Goal: Use online tool/utility: Utilize a website feature to perform a specific function

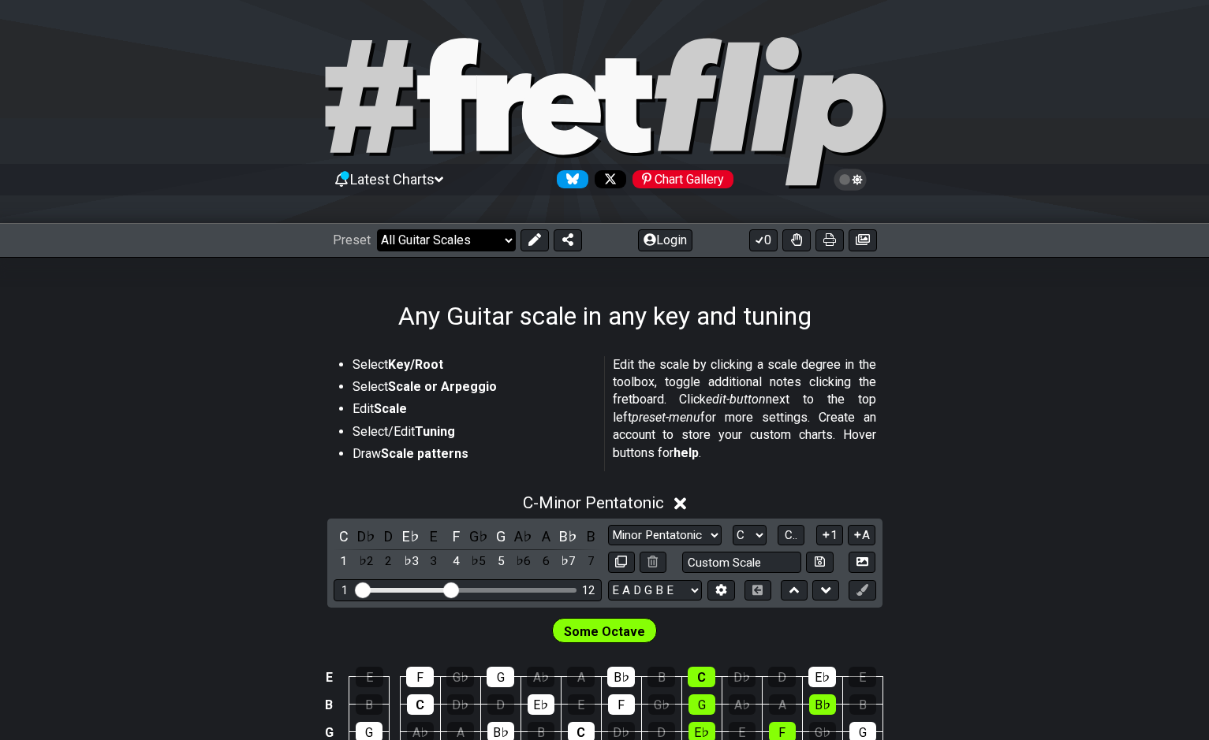
click at [436, 234] on select "Welcome to #fretflip! Initial Preset Custom Preset Minor Pentatonic Major Penta…" at bounding box center [446, 240] width 139 height 22
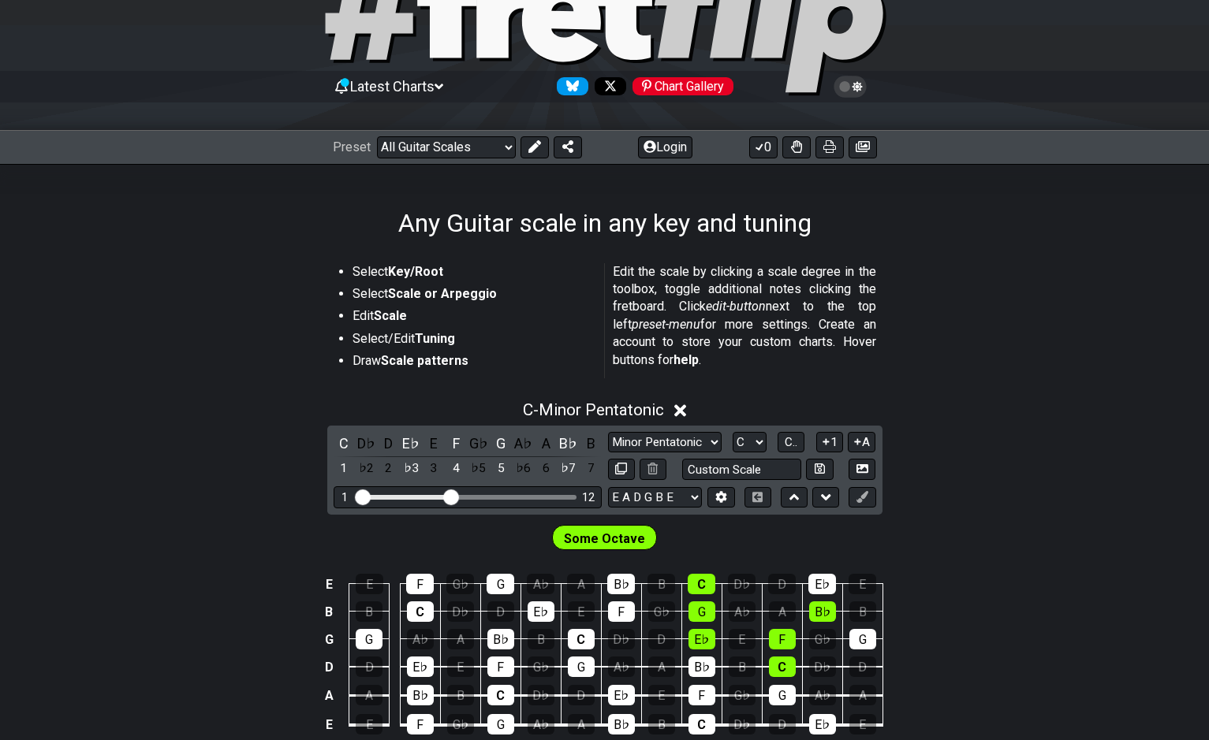
scroll to position [102, 0]
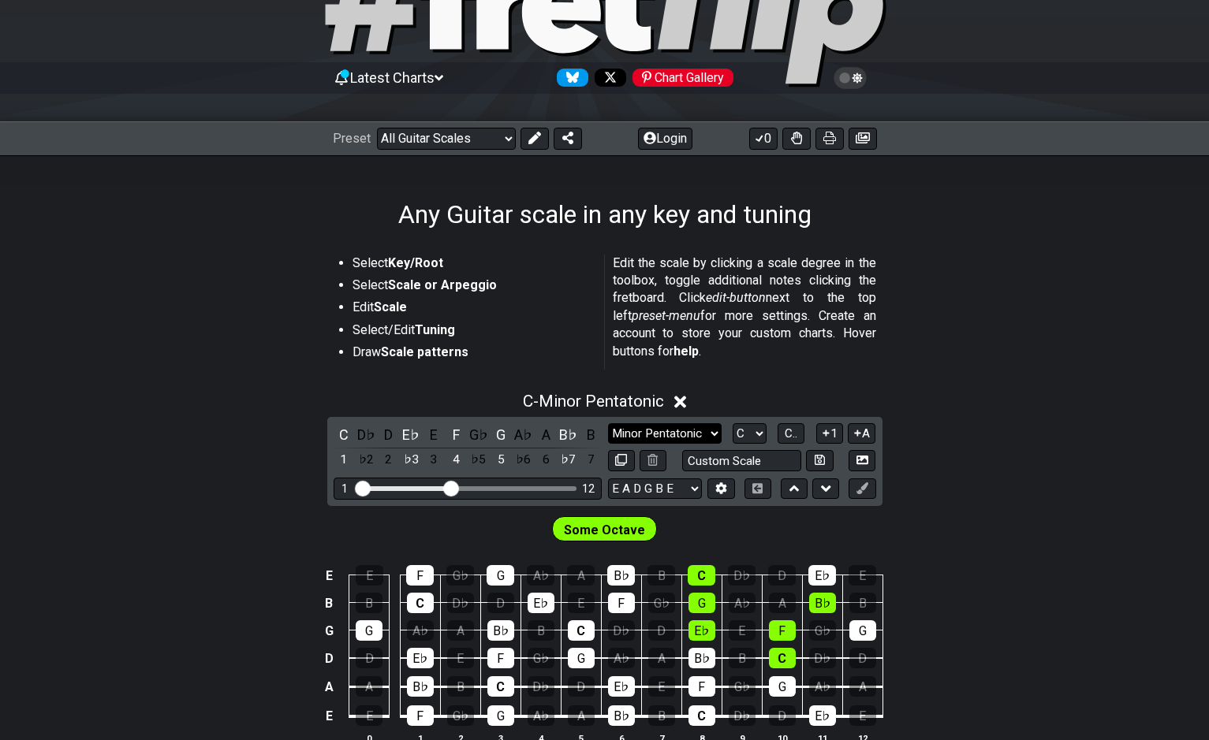
click at [683, 429] on select "Minor Pentatonic Root Minor Pentatonic Major Pentatonic Minor Blues Major Blues…" at bounding box center [665, 433] width 114 height 21
select select "Minor Blues"
click at [608, 423] on select "Minor Pentatonic Root Minor Pentatonic Major Pentatonic Minor Blues Major Blues…" at bounding box center [665, 433] width 114 height 21
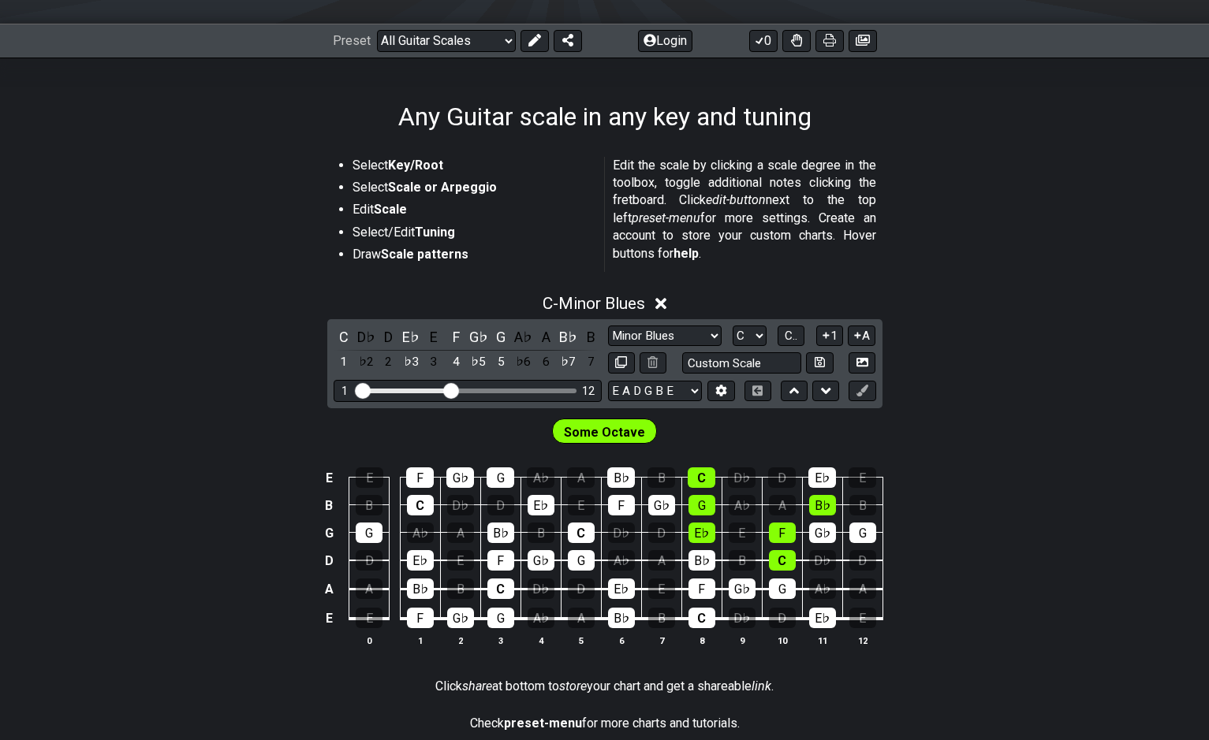
scroll to position [215, 0]
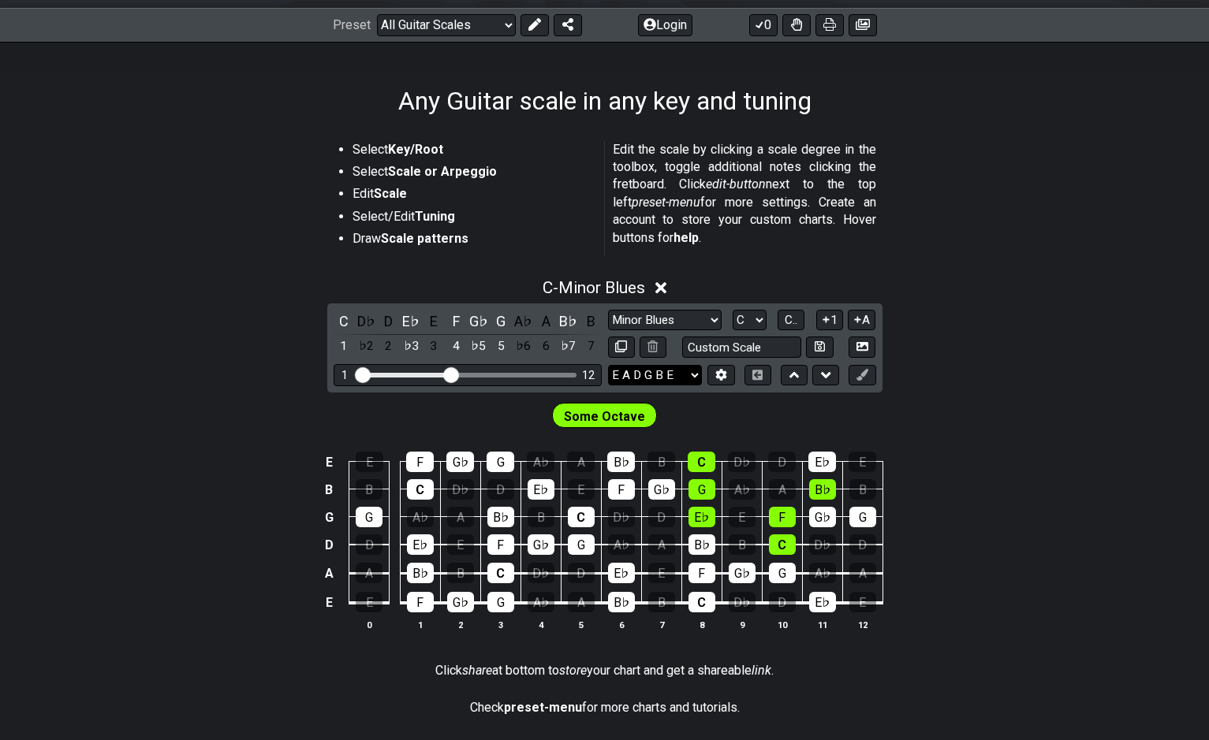
click at [637, 371] on select "E A D G B E E A D G B E E A D G B E B E A D F♯ B A D G C E A D A D G B E E♭ A♭ …" at bounding box center [655, 375] width 94 height 21
select select "E A D G B E"
click at [608, 365] on select "E A D G B E E A D G B E E A D G B E B E A D F♯ B A D G C E A D A D G B E E♭ A♭ …" at bounding box center [655, 375] width 94 height 21
click at [734, 369] on div "E A D G B E E A D G B E E A D G B E B E A D F♯ B A D G C E A D A D G B E E♭ A♭ …" at bounding box center [742, 375] width 268 height 21
click at [723, 369] on icon at bounding box center [721, 375] width 12 height 12
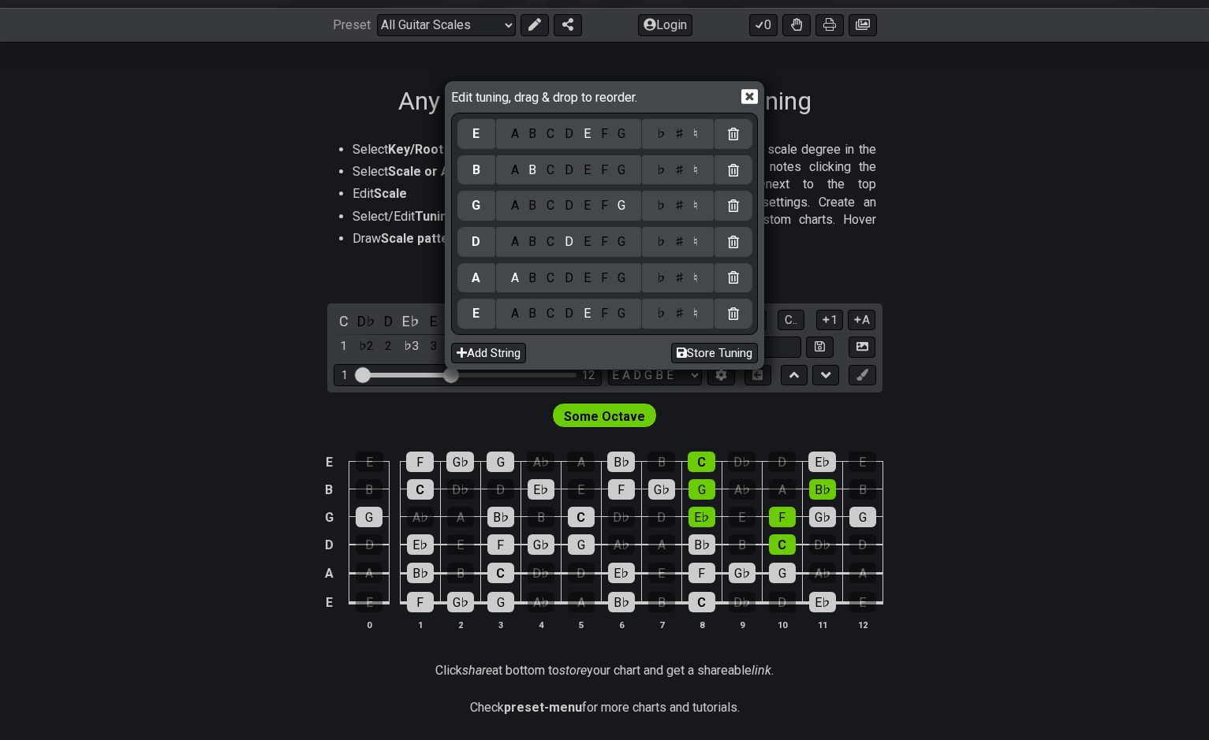
click at [614, 140] on div "G" at bounding box center [622, 133] width 18 height 17
click at [1064, 214] on div "Edit tuning, drag & drop to reorder. G A B C D E F G ♭ ♯ ♮ B A B C D E F G ♭ ♯ …" at bounding box center [604, 370] width 1209 height 740
click at [678, 138] on div "♯" at bounding box center [678, 133] width 19 height 17
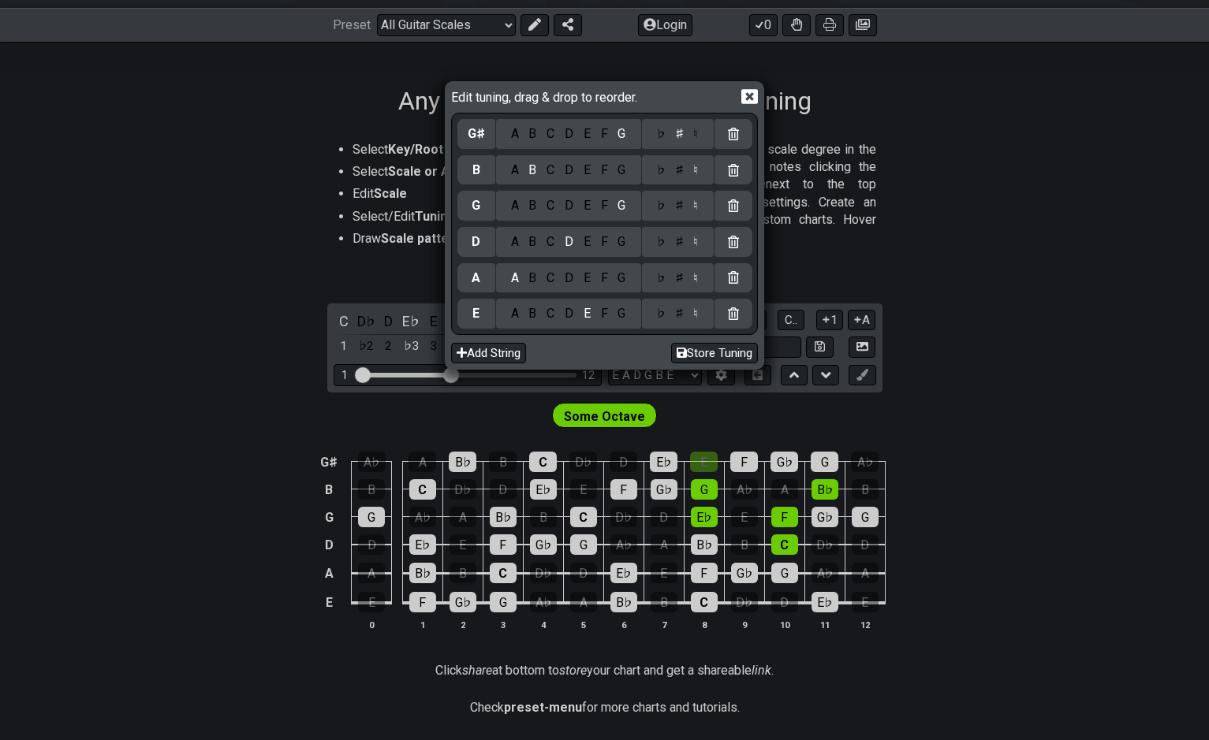
click at [619, 319] on div "G" at bounding box center [622, 313] width 18 height 17
click at [677, 323] on div "♭ ♯ ♮" at bounding box center [678, 314] width 72 height 30
click at [677, 319] on div "♯" at bounding box center [678, 313] width 19 height 17
click at [677, 274] on div "♯" at bounding box center [678, 278] width 19 height 17
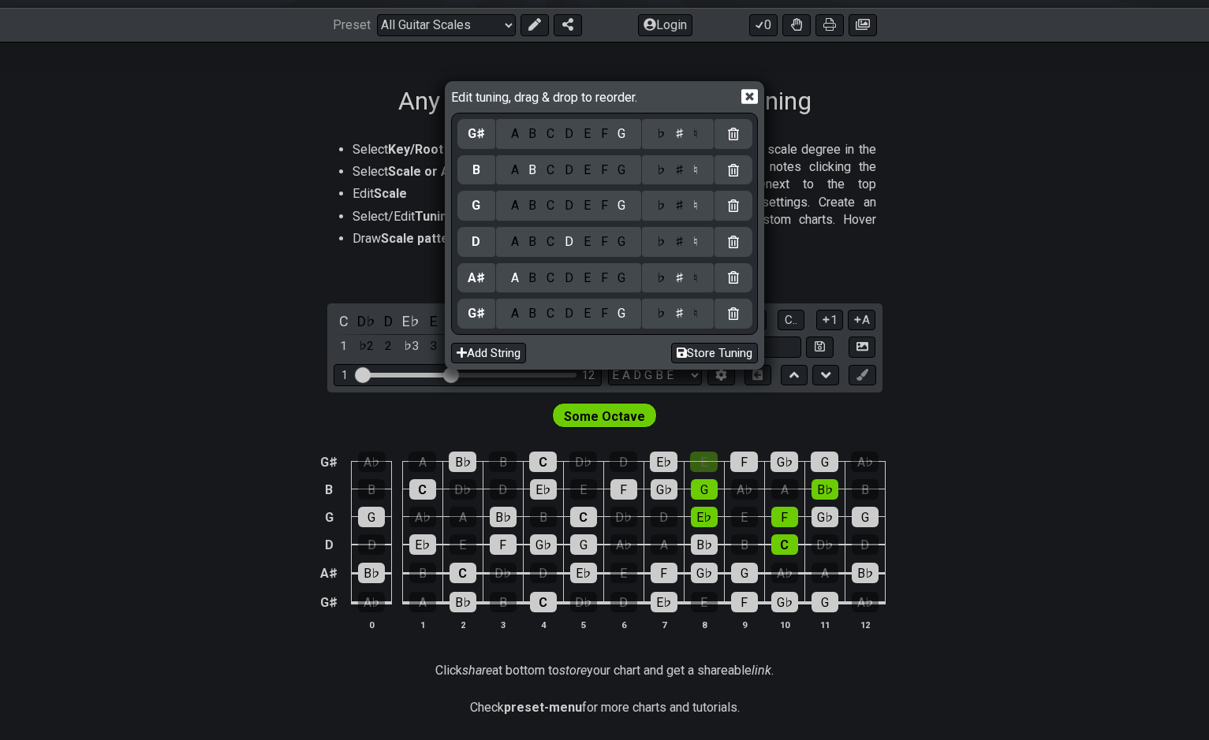
click at [567, 276] on div "D" at bounding box center [569, 278] width 19 height 17
click at [621, 244] on div "G" at bounding box center [622, 241] width 18 height 17
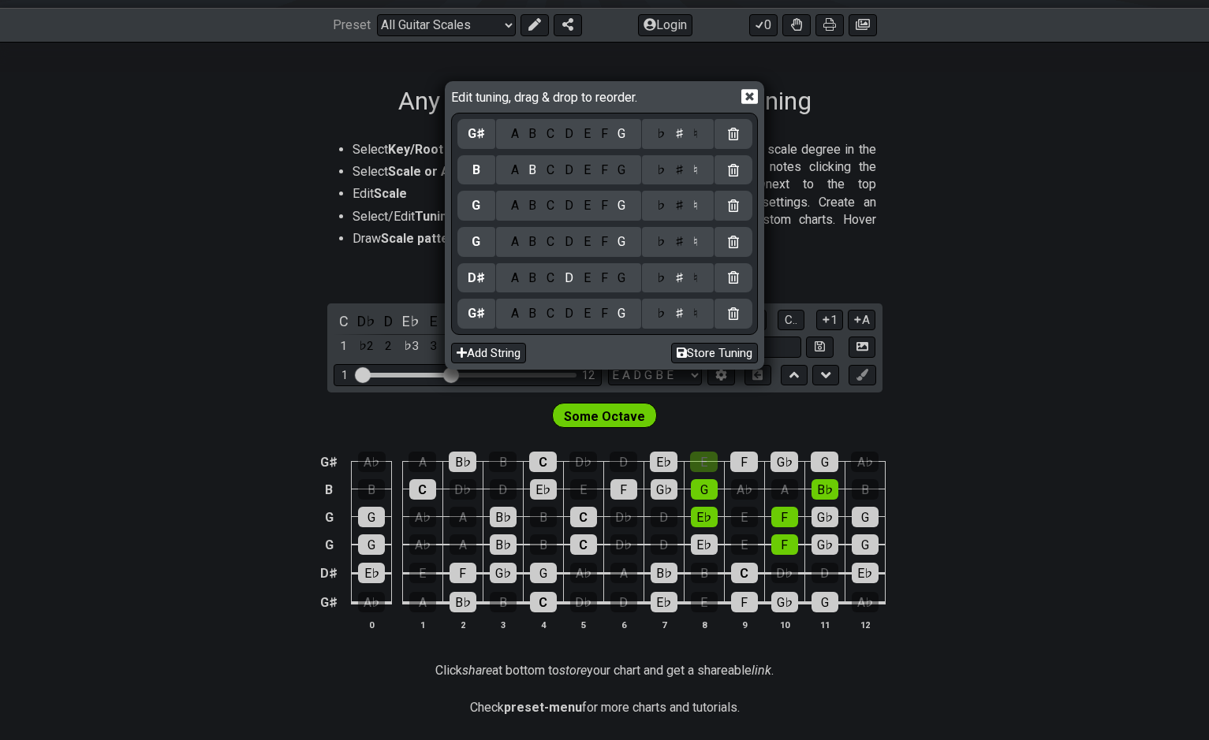
click at [678, 254] on div "♭ ♯ ♮" at bounding box center [678, 242] width 72 height 30
click at [681, 244] on div "♯" at bounding box center [678, 241] width 19 height 17
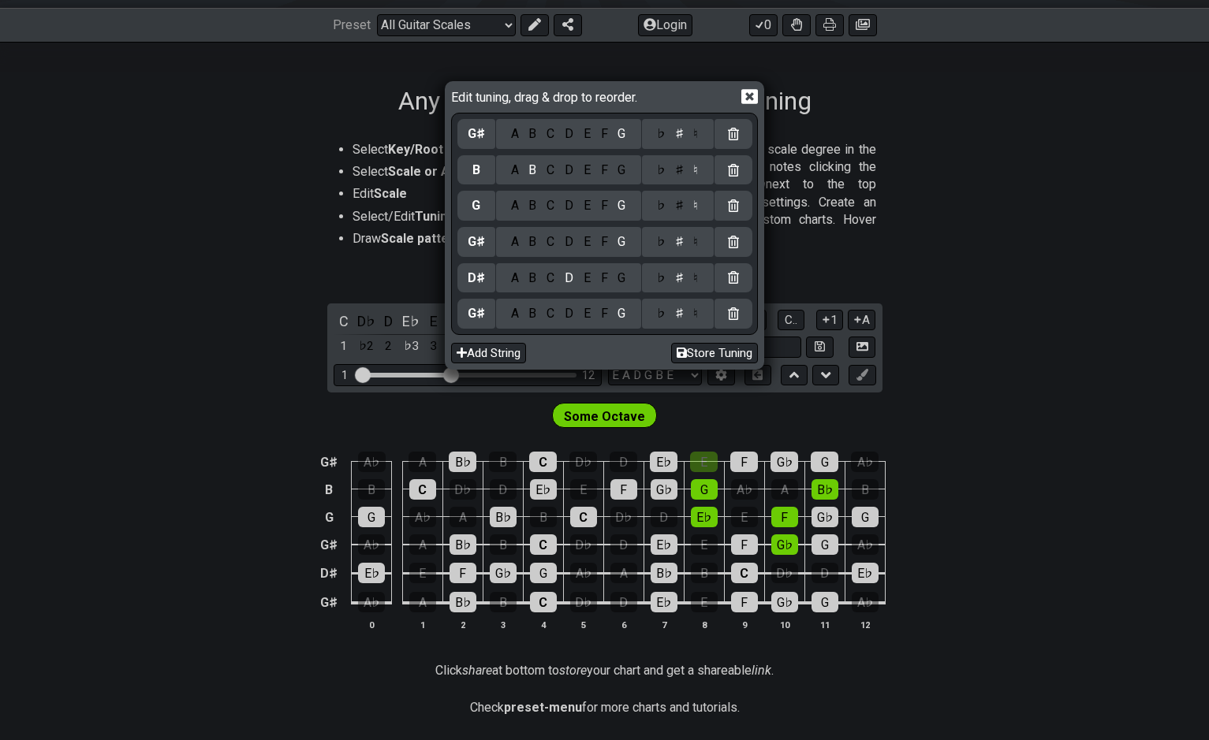
click at [545, 202] on div "C" at bounding box center [551, 205] width 18 height 17
click at [677, 214] on div "♯" at bounding box center [678, 205] width 19 height 17
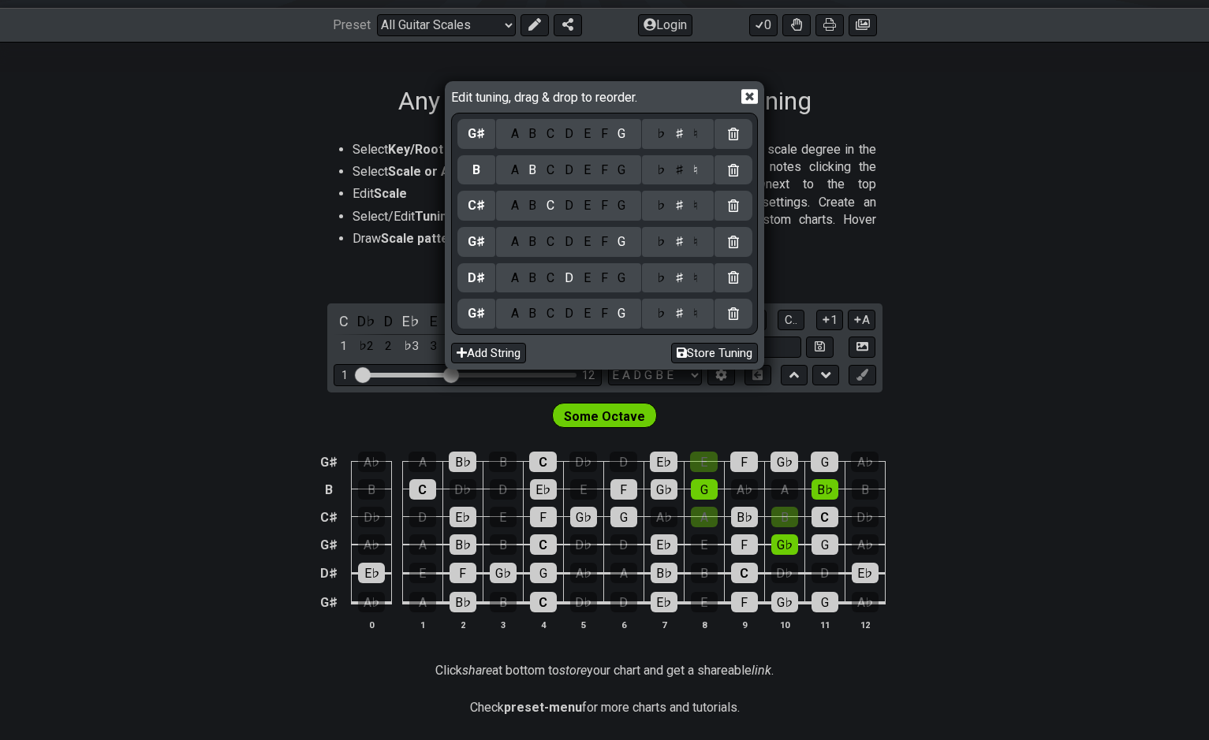
click at [602, 171] on div "F" at bounding box center [603, 170] width 17 height 17
click at [507, 130] on div "A" at bounding box center [514, 133] width 18 height 17
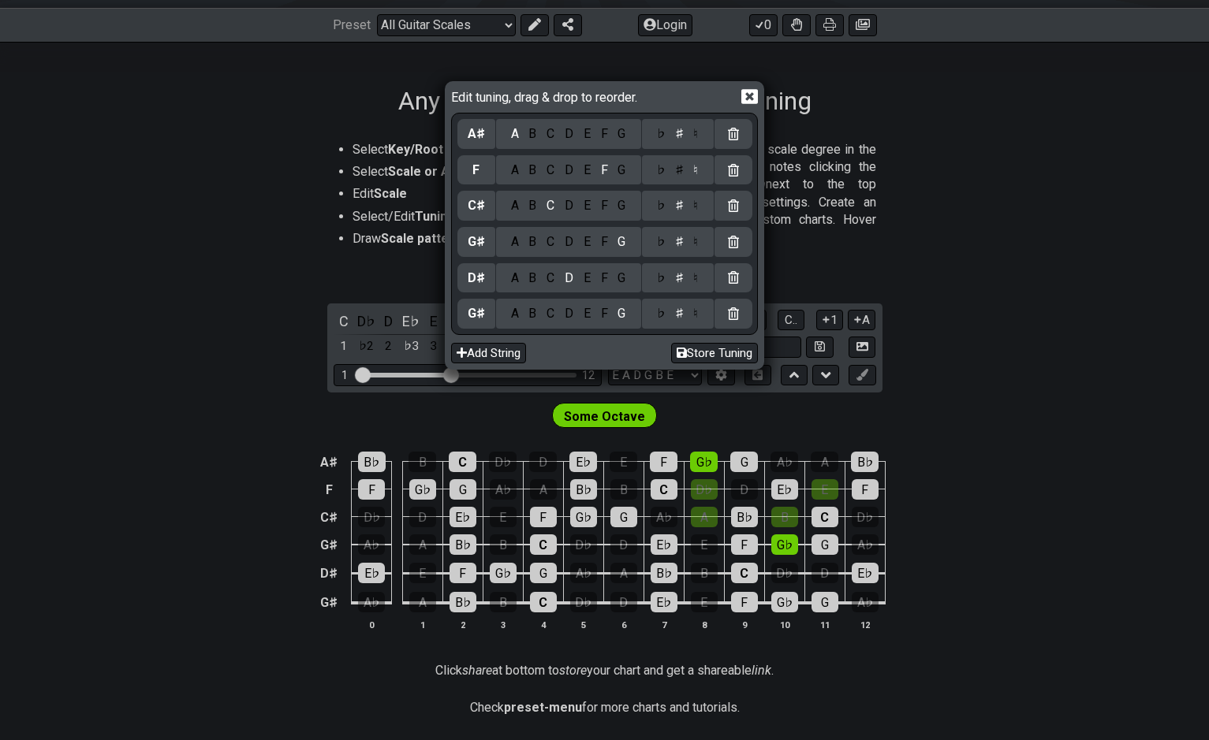
click at [754, 92] on icon at bounding box center [749, 96] width 17 height 15
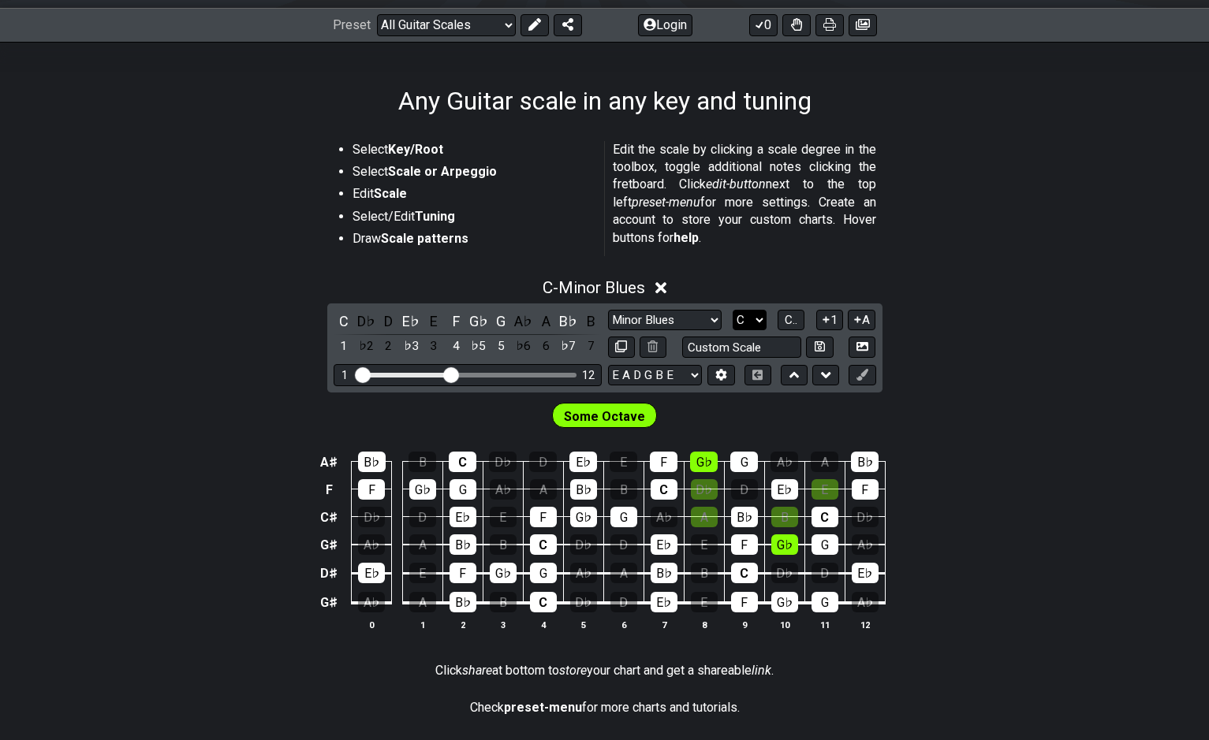
click at [742, 319] on select "A♭ A A♯ B♭ B C C♯ D♭ D D♯ E♭ E F F♯ G♭ G G♯" at bounding box center [750, 320] width 34 height 21
click at [752, 321] on select "A♭ A A♯ B♭ B C C♯ D♭ D D♯ E♭ E F F♯ G♭ G G♯" at bounding box center [750, 320] width 34 height 21
select select "G#"
click at [733, 310] on select "A♭ A A♯ B♭ B C C♯ D♭ D D♯ E♭ E F F♯ G♭ G G♯" at bounding box center [750, 320] width 34 height 21
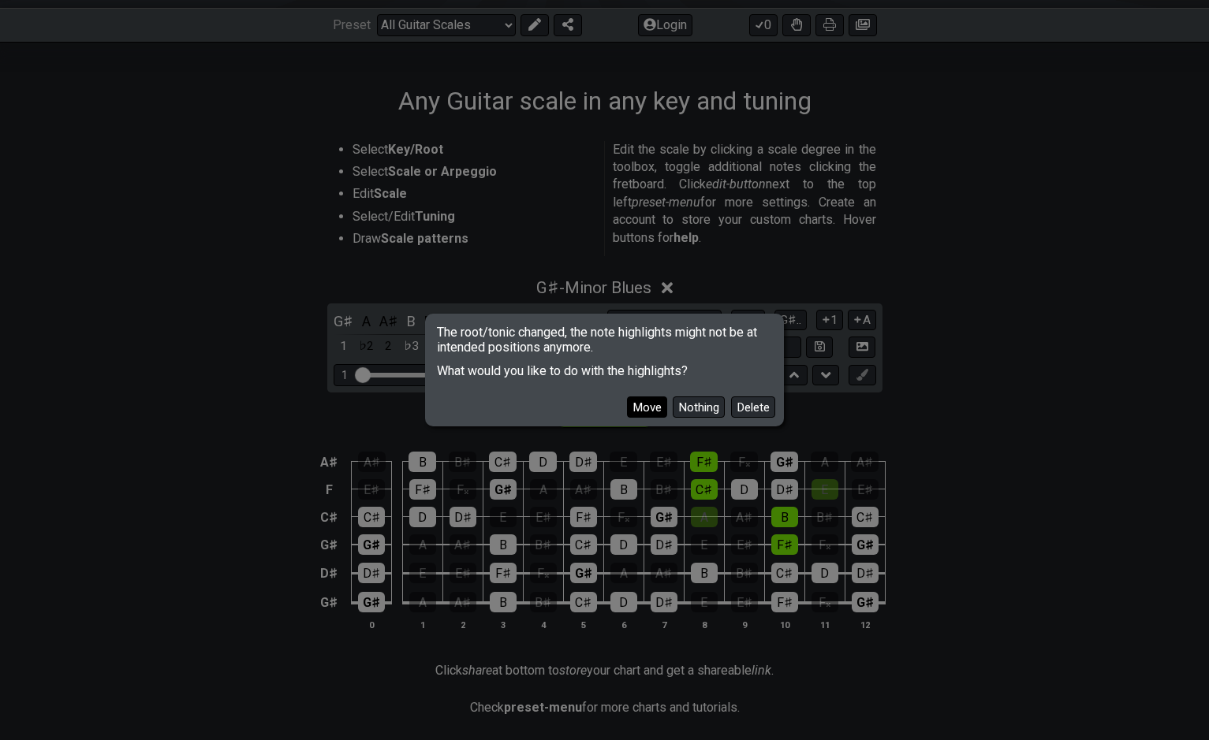
click at [642, 405] on button "Move" at bounding box center [647, 407] width 40 height 21
